Goal: Find specific page/section: Find specific page/section

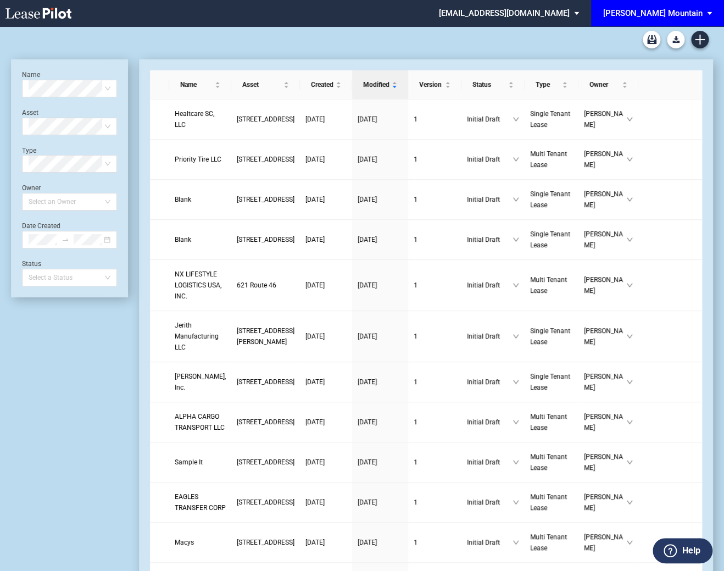
click at [540, 12] on md-select "hartzmountain@leasepilot.co Super Admin Area Admin Area Settings Sign Out" at bounding box center [513, 12] width 151 height 25
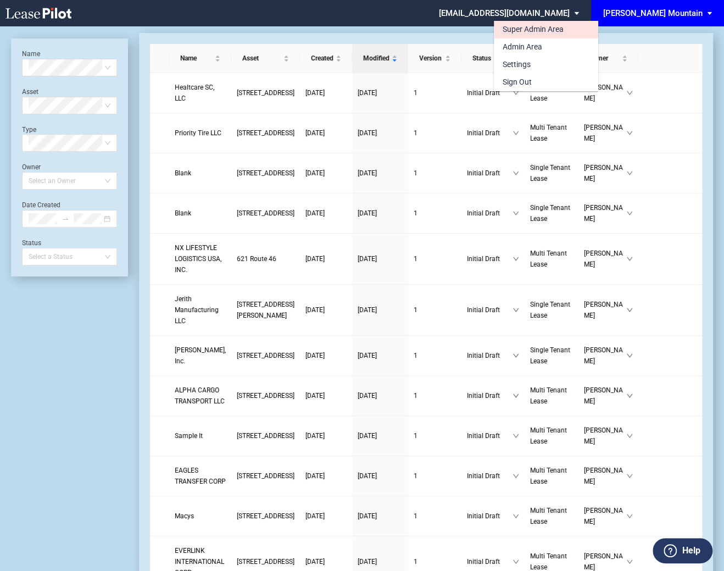
click at [513, 31] on div "Super Admin Area" at bounding box center [533, 29] width 61 height 11
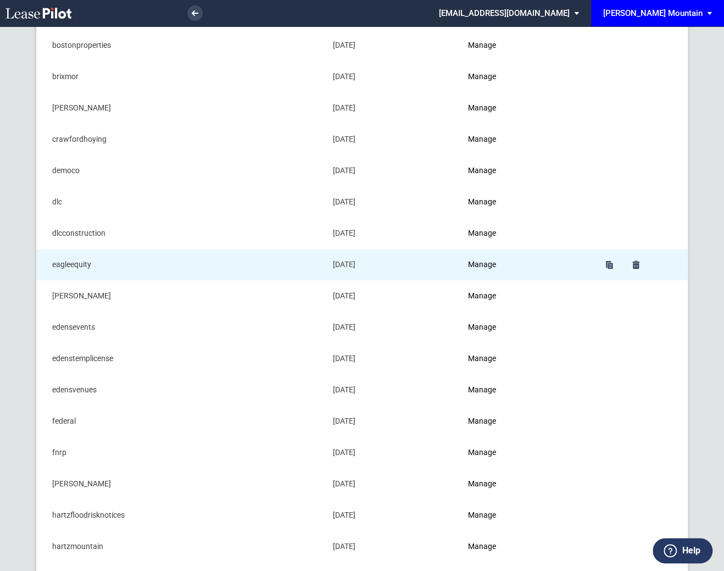
scroll to position [209, 0]
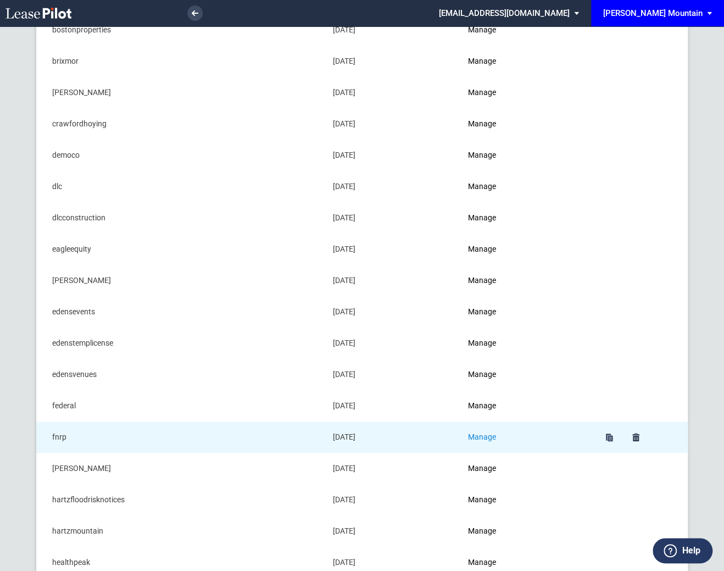
click at [491, 433] on link "Manage" at bounding box center [482, 437] width 28 height 9
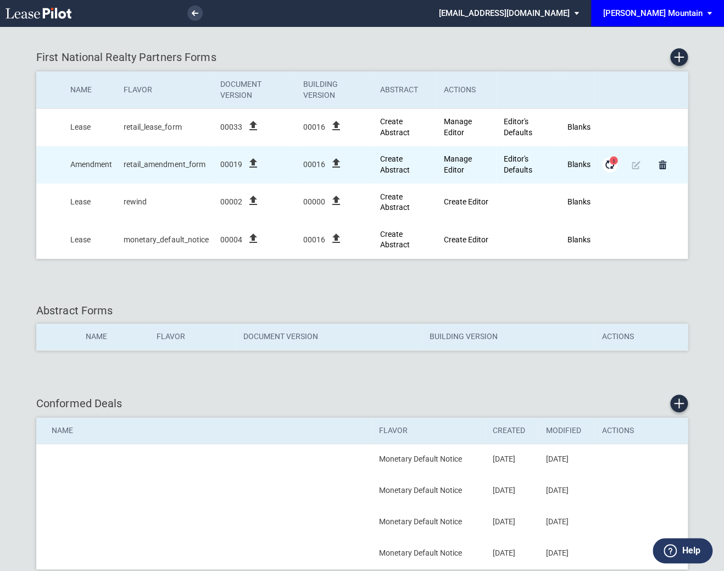
click at [609, 165] on md-icon "Form Updates" at bounding box center [609, 164] width 13 height 13
